Goal: Navigation & Orientation: Find specific page/section

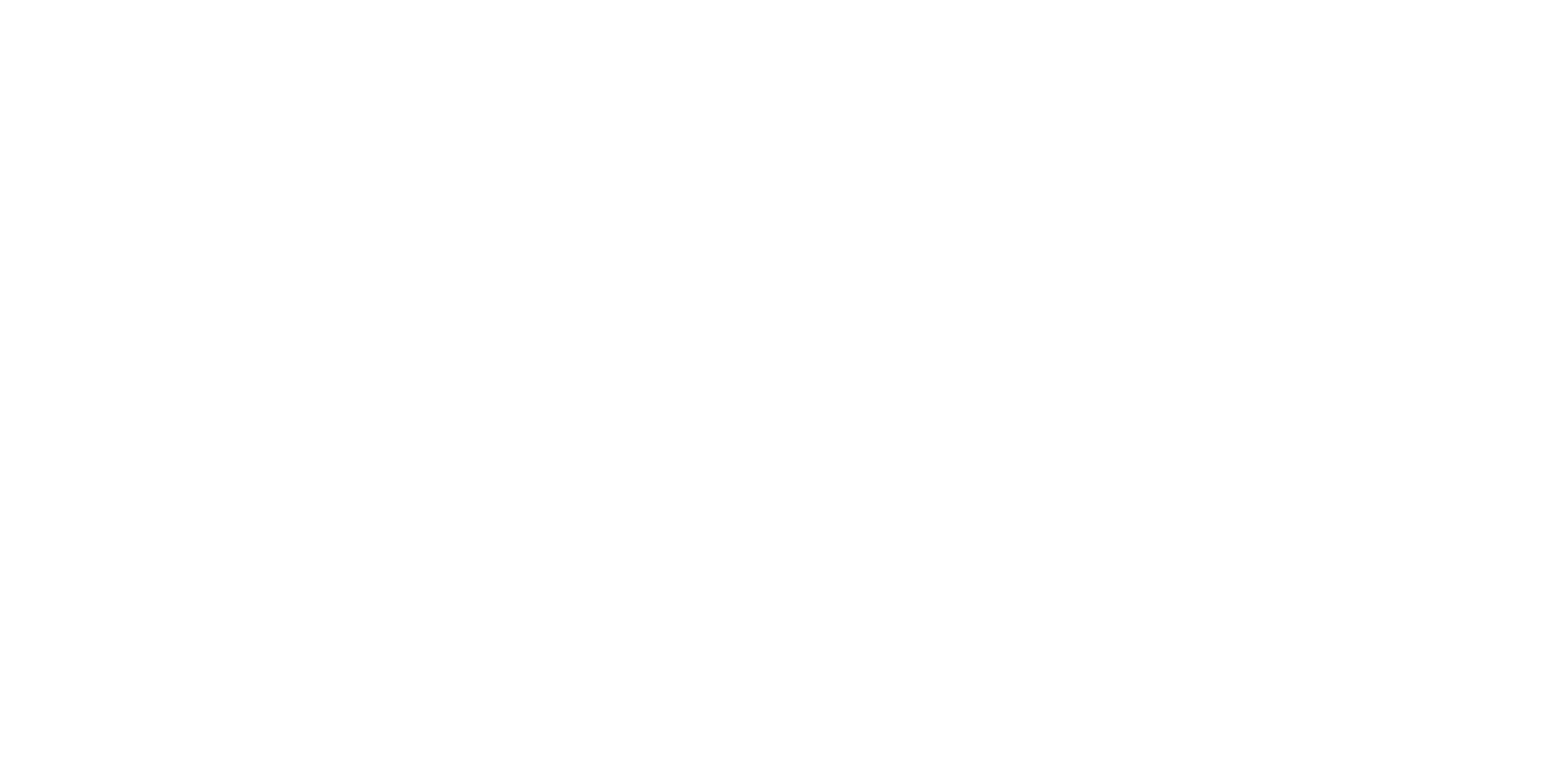
click at [116, 98] on body at bounding box center [784, 386] width 1568 height 772
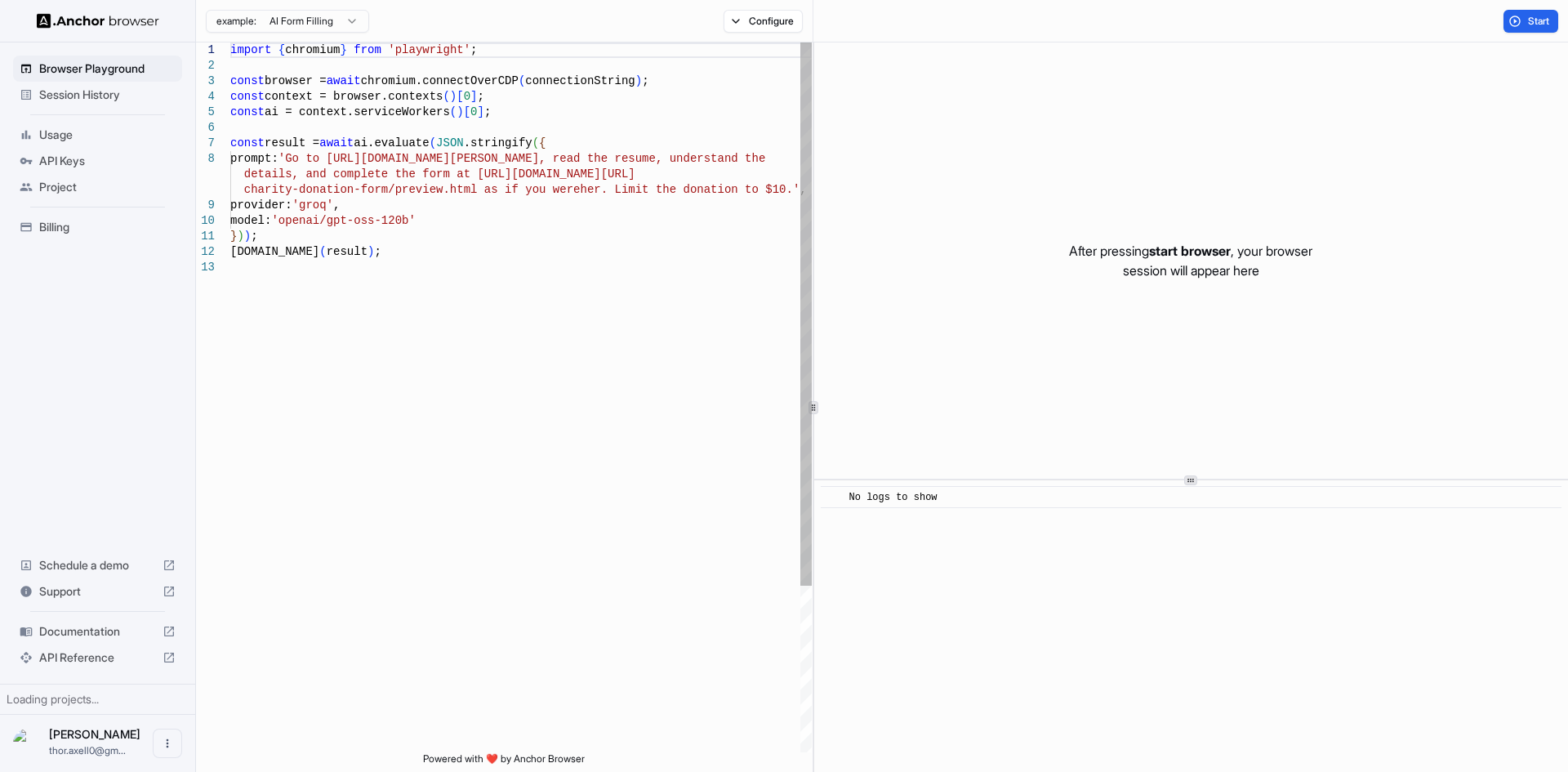
click at [116, 98] on span "Session History" at bounding box center [107, 94] width 136 height 16
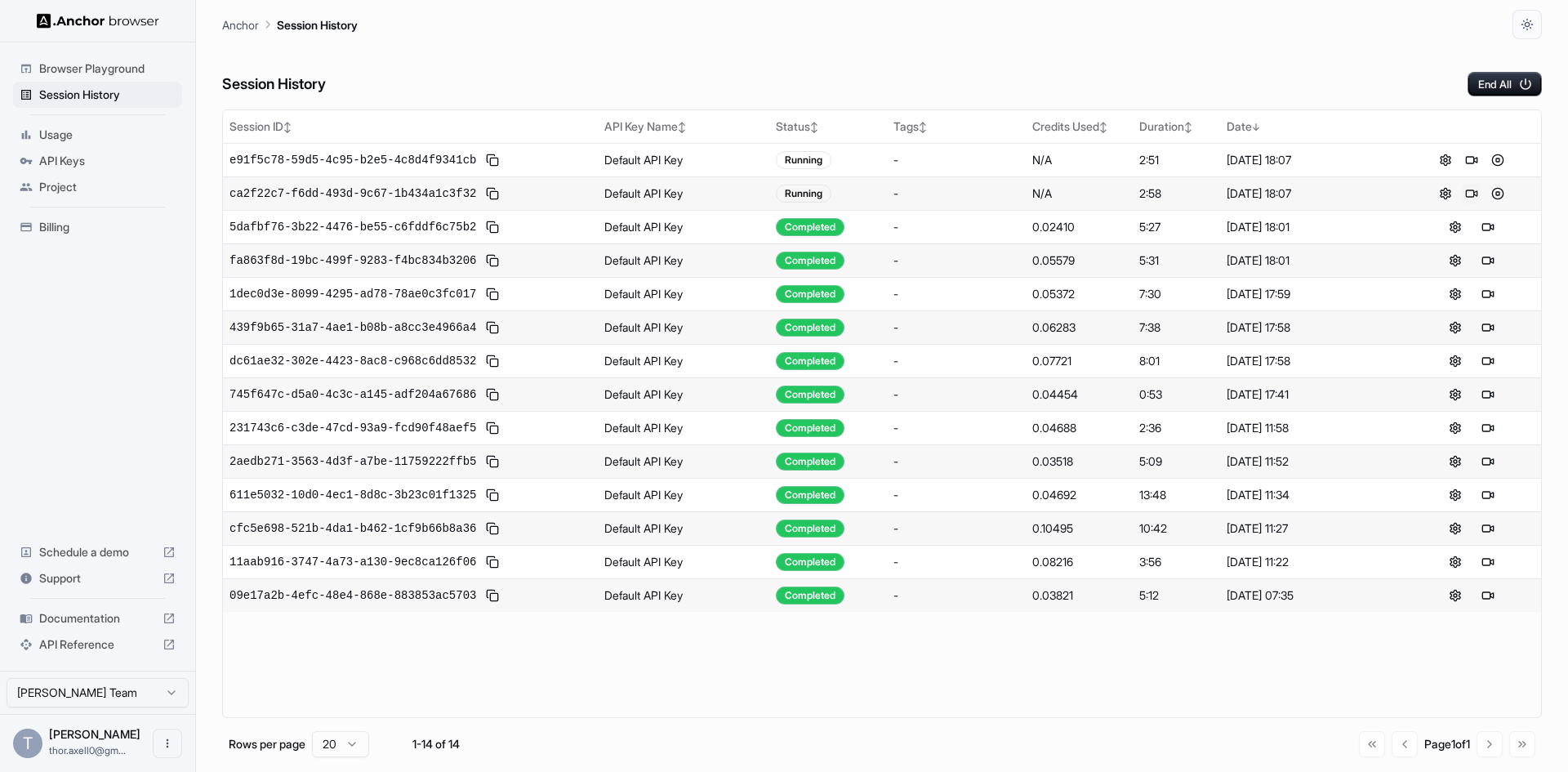
click at [1467, 196] on button at bounding box center [1471, 193] width 19 height 19
click at [1467, 166] on button at bounding box center [1471, 160] width 19 height 19
click at [1496, 158] on button at bounding box center [1498, 160] width 19 height 19
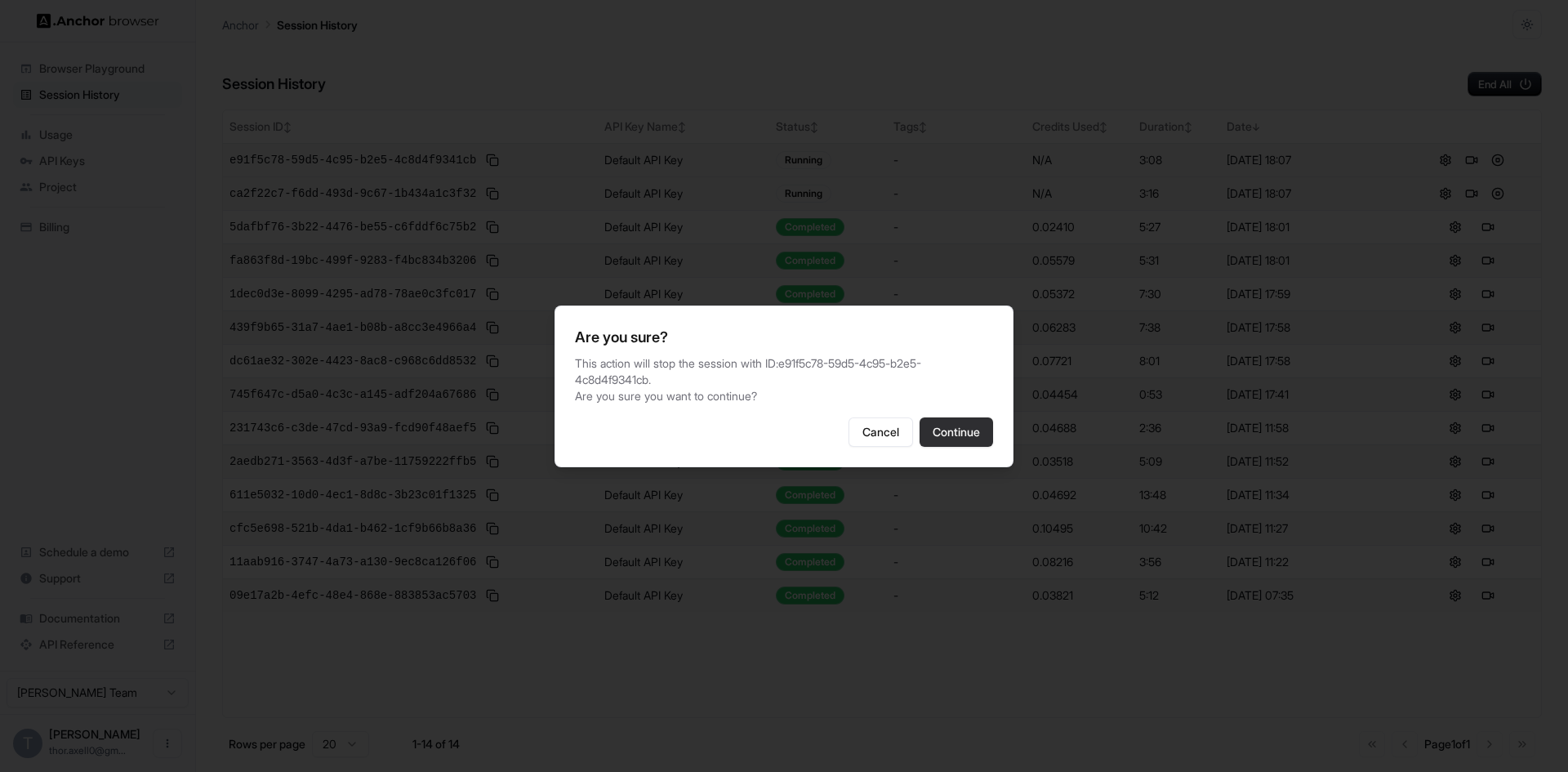
click at [961, 437] on button "Continue" at bounding box center [956, 432] width 74 height 30
